Goal: Stay updated: Keep informed about current events or changing information

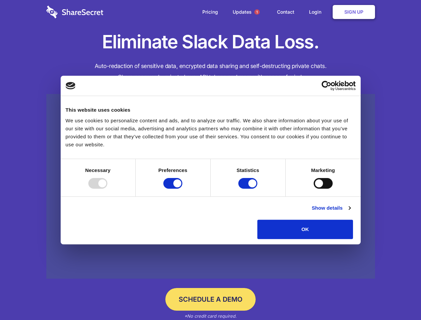
click at [107, 189] on div at bounding box center [97, 183] width 19 height 11
click at [182, 189] on input "Preferences" at bounding box center [172, 183] width 19 height 11
checkbox input "false"
click at [249, 189] on input "Statistics" at bounding box center [247, 183] width 19 height 11
checkbox input "false"
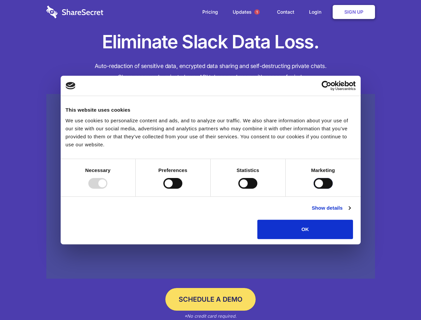
click at [314, 189] on input "Marketing" at bounding box center [323, 183] width 19 height 11
checkbox input "true"
click at [350, 212] on link "Show details" at bounding box center [331, 208] width 39 height 8
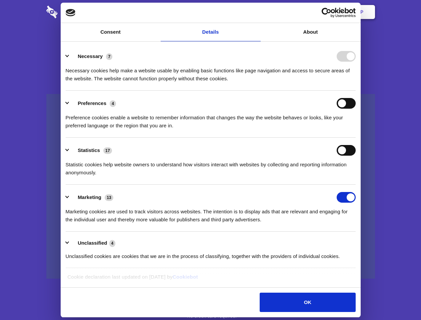
click at [356, 91] on li "Necessary 7 Necessary cookies help make a website usable by enabling basic func…" at bounding box center [211, 67] width 290 height 47
click at [257, 12] on span "1" at bounding box center [256, 11] width 5 height 5
